Goal: Find contact information

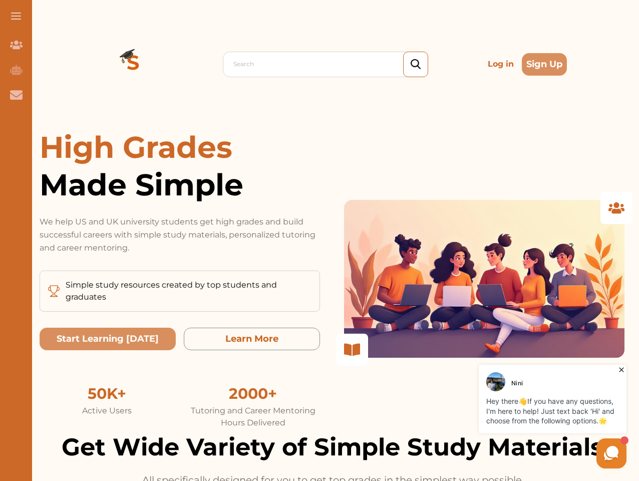
click at [320, 240] on p "We help US and UK university students get high grades and build successful care…" at bounding box center [180, 234] width 281 height 39
click at [16, 16] on span at bounding box center [16, 16] width 10 height 1
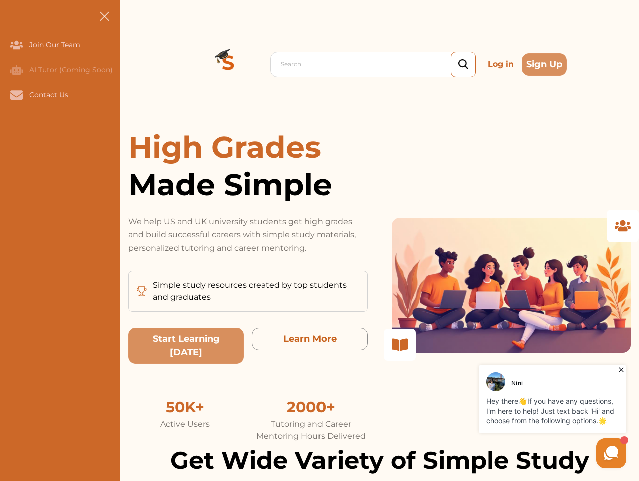
click at [16, 45] on icon "Join Our Team" at bounding box center [16, 45] width 13 height 9
click at [16, 70] on icon "AI Tutor (Coming Soon)" at bounding box center [16, 70] width 13 height 10
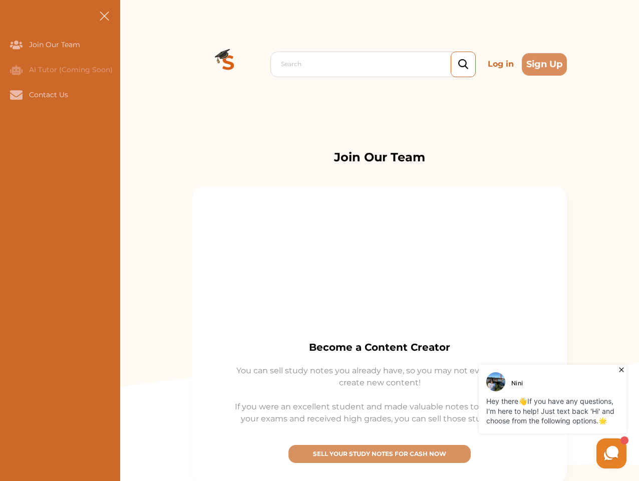
click at [16, 95] on icon "Contact Us" at bounding box center [16, 94] width 13 height 9
click at [133, 64] on div "Search Log in Sign Up Search Log in Sign Up" at bounding box center [379, 64] width 519 height 128
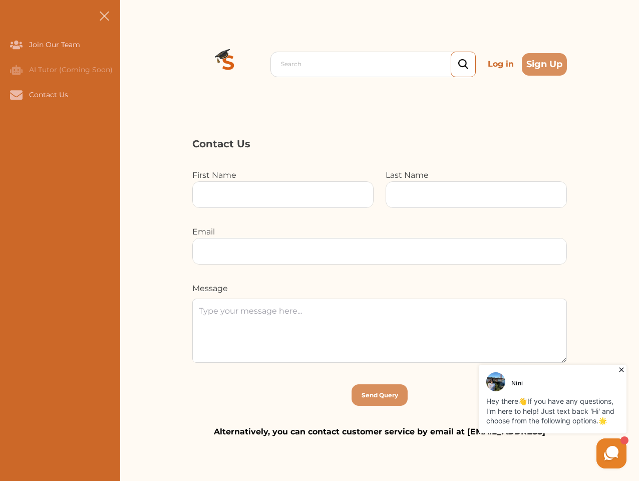
click at [501, 64] on p "Log in" at bounding box center [501, 64] width 34 height 20
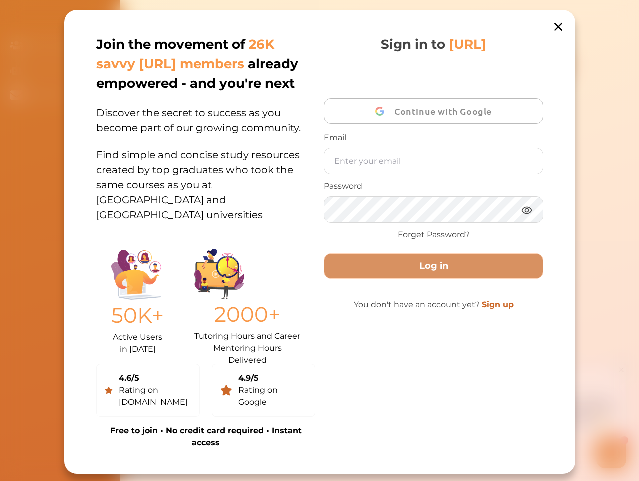
click at [545, 64] on div "Join the movement of 26K savvy [URL] members already empowered - and you're nex…" at bounding box center [320, 242] width 512 height 464
click at [108, 339] on div "50K+ Active Users in [DATE] 2000+ Tutoring Hours and Career Mentoring Hours Del…" at bounding box center [205, 298] width 219 height 113
